Goal: Task Accomplishment & Management: Use online tool/utility

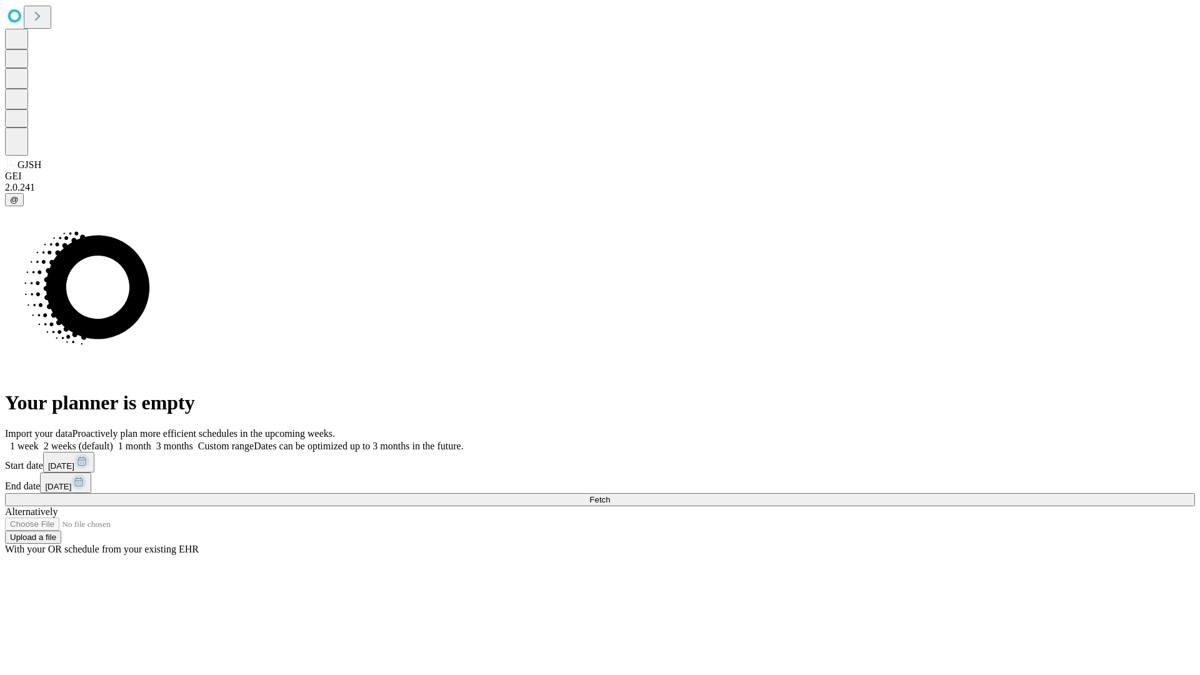
click at [610, 495] on span "Fetch" at bounding box center [599, 499] width 21 height 9
